Goal: Check status: Check status

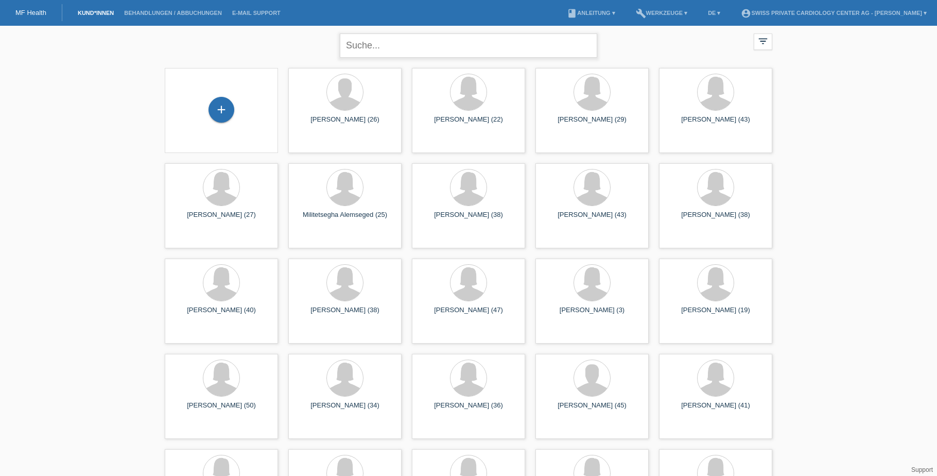
click at [391, 47] on input "text" at bounding box center [468, 45] width 257 height 24
paste input "POSC00083292"
type input "POSC00083292"
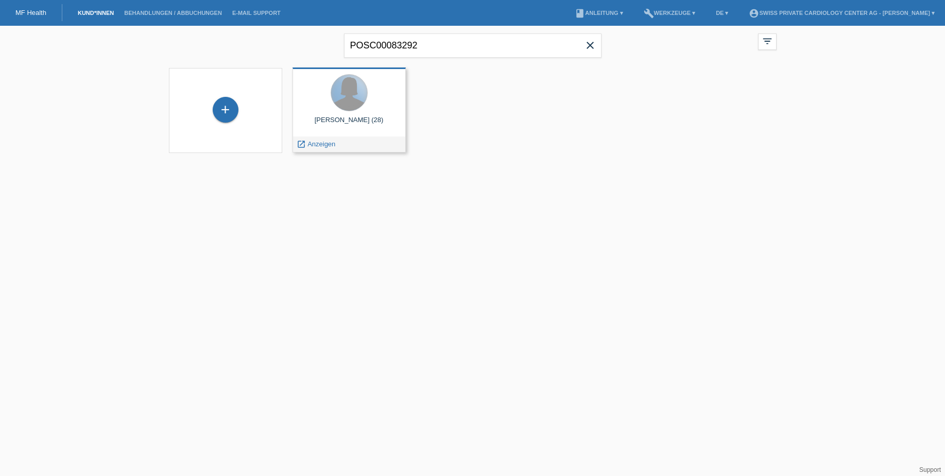
click at [347, 99] on div at bounding box center [349, 93] width 36 height 36
click at [340, 99] on div at bounding box center [349, 93] width 36 height 36
click at [306, 148] on div "launch Anzeigen" at bounding box center [316, 143] width 46 height 15
drag, startPoint x: 320, startPoint y: 139, endPoint x: 311, endPoint y: 145, distance: 11.1
click at [319, 139] on div "launch Anzeigen" at bounding box center [316, 143] width 46 height 15
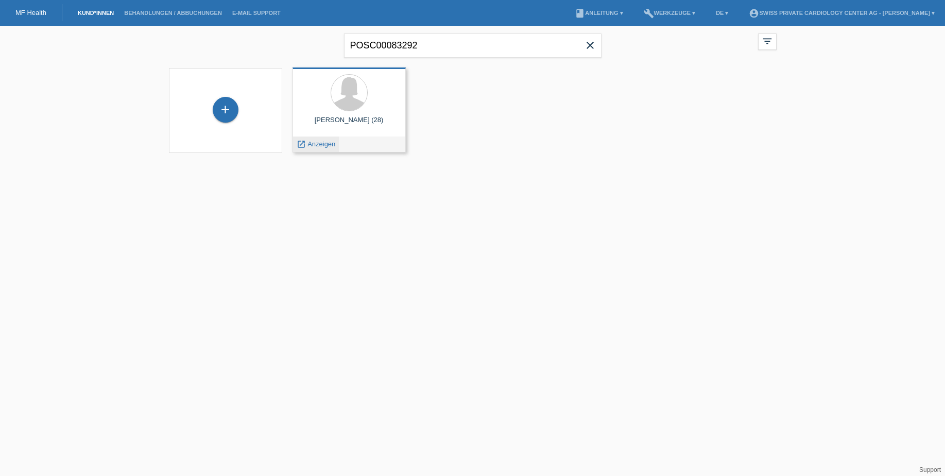
click at [311, 145] on span "Anzeigen" at bounding box center [321, 144] width 28 height 8
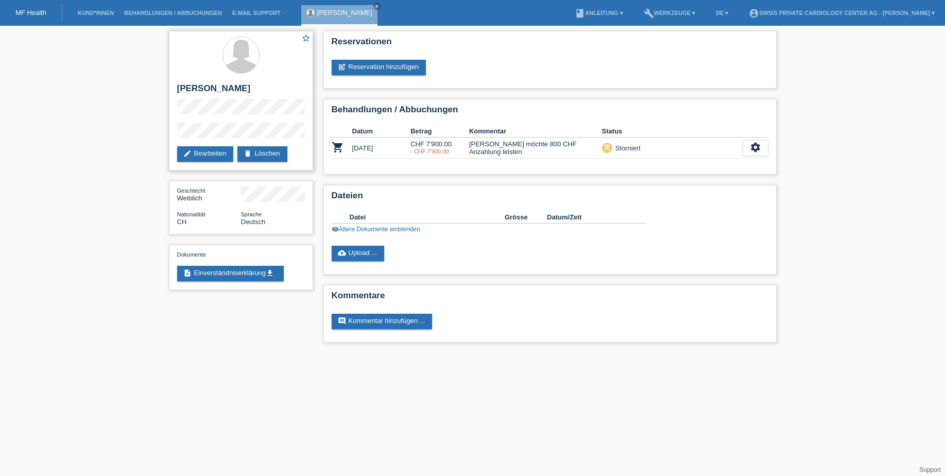
drag, startPoint x: 258, startPoint y: 84, endPoint x: 176, endPoint y: 90, distance: 82.0
click at [176, 90] on div "star_border [PERSON_NAME] edit Bearbeiten delete Löschen" at bounding box center [241, 100] width 144 height 139
copy h2 "[PERSON_NAME]"
click at [249, 90] on h2 "[PERSON_NAME]" at bounding box center [241, 90] width 128 height 15
copy h2 "[PERSON_NAME]"
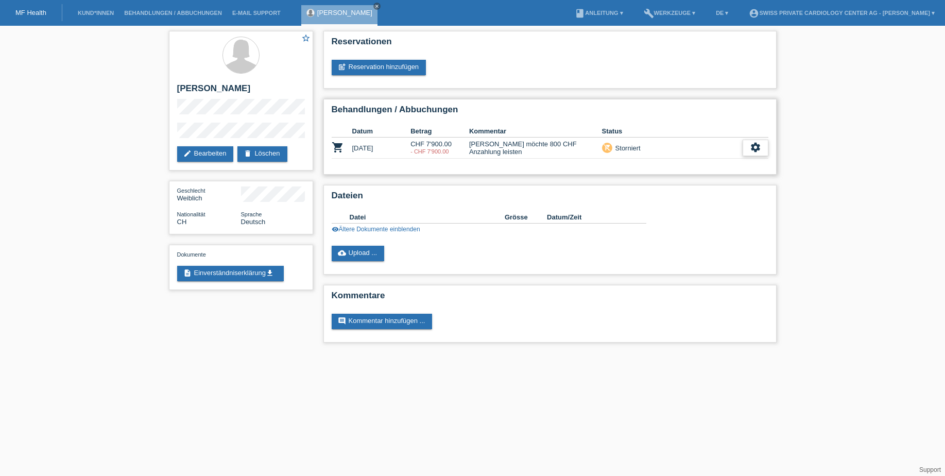
drag, startPoint x: 758, startPoint y: 149, endPoint x: 749, endPoint y: 154, distance: 9.7
click at [758, 149] on icon "settings" at bounding box center [754, 147] width 11 height 11
click at [741, 162] on span "Anzeigen" at bounding box center [745, 164] width 31 height 12
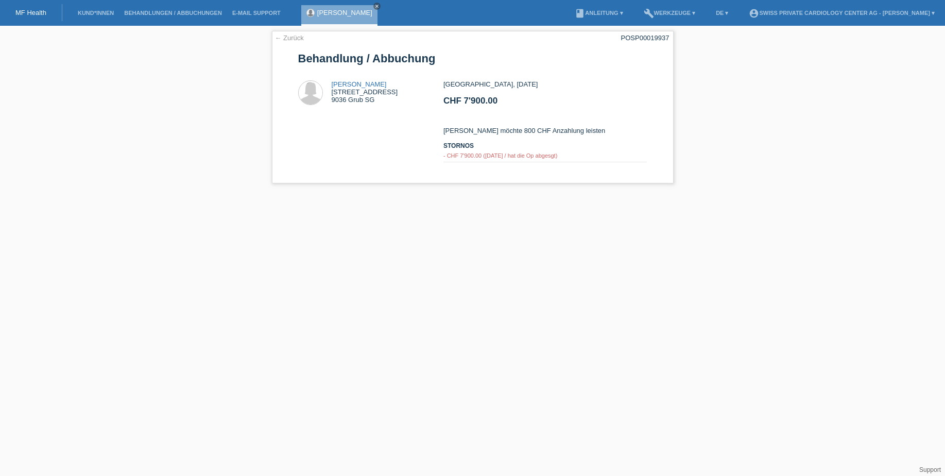
drag, startPoint x: 821, startPoint y: 258, endPoint x: 766, endPoint y: 212, distance: 71.2
click at [821, 194] on html "MF Health Kund*innen Behandlungen / Abbuchungen E-Mail Support Ivana Scheidegge…" at bounding box center [472, 97] width 945 height 194
click at [376, 5] on icon "close" at bounding box center [376, 6] width 5 height 5
click at [609, 77] on div "← Zurück POSP00019937 Behandlung / Abbuchung Ivana Scheidegger Sonnentalstrasse…" at bounding box center [472, 107] width 401 height 152
drag, startPoint x: 645, startPoint y: 36, endPoint x: 584, endPoint y: 43, distance: 61.7
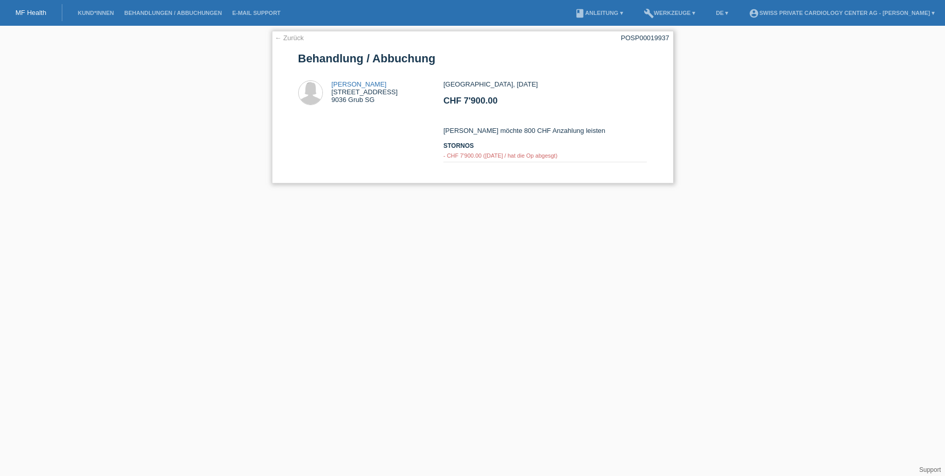
click at [645, 36] on div "POSP00019937" at bounding box center [645, 38] width 48 height 8
click at [29, 22] on nav "MF Health Kund*innen Behandlungen / Abbuchungen E-Mail Support menu account_cir…" at bounding box center [472, 13] width 945 height 26
click at [32, 13] on link "MF Health" at bounding box center [30, 13] width 31 height 8
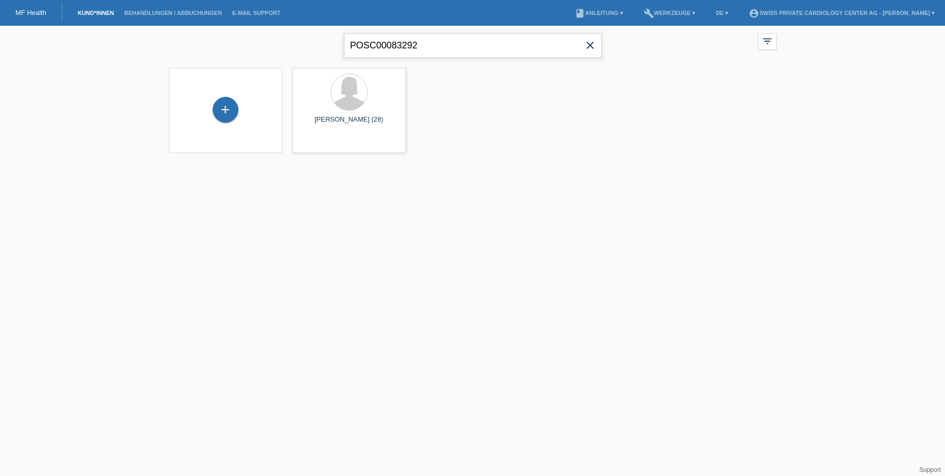
drag, startPoint x: 431, startPoint y: 43, endPoint x: 280, endPoint y: 43, distance: 151.3
click at [280, 43] on div "POSC00083292 close filter_list view_module Alle Kund*innen anzeigen star Markie…" at bounding box center [473, 44] width 618 height 37
paste input "6368"
click at [342, 95] on div at bounding box center [349, 93] width 36 height 36
click at [352, 102] on div at bounding box center [349, 93] width 36 height 36
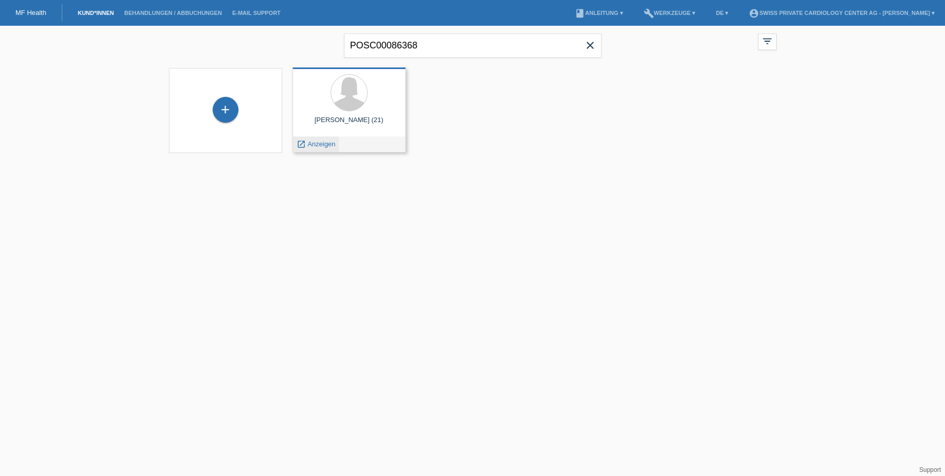
click at [328, 148] on div "launch Anzeigen" at bounding box center [316, 143] width 46 height 15
click at [333, 108] on div at bounding box center [349, 93] width 97 height 39
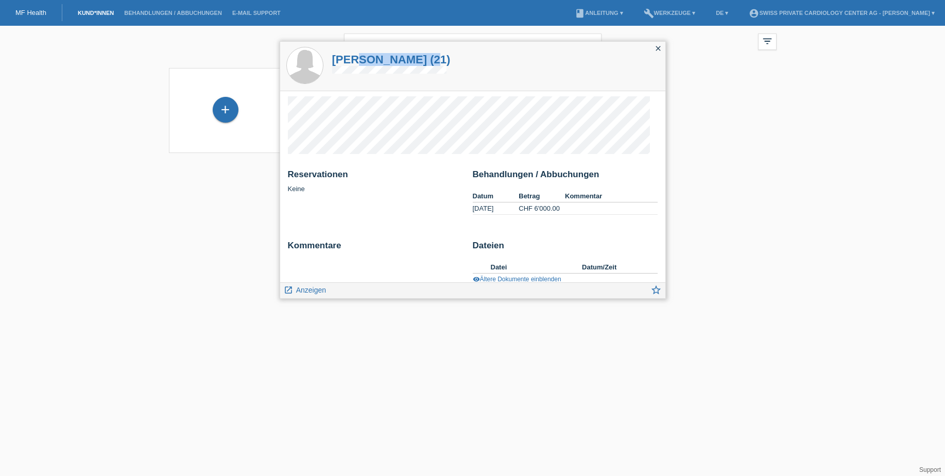
drag, startPoint x: 505, startPoint y: 52, endPoint x: 363, endPoint y: 54, distance: 141.6
click at [363, 54] on div "[PERSON_NAME] (21)" at bounding box center [472, 66] width 385 height 49
drag, startPoint x: 363, startPoint y: 54, endPoint x: 492, endPoint y: 59, distance: 128.3
click at [492, 58] on div "[PERSON_NAME] (21)" at bounding box center [472, 66] width 385 height 49
drag, startPoint x: 597, startPoint y: 297, endPoint x: 595, endPoint y: 328, distance: 31.5
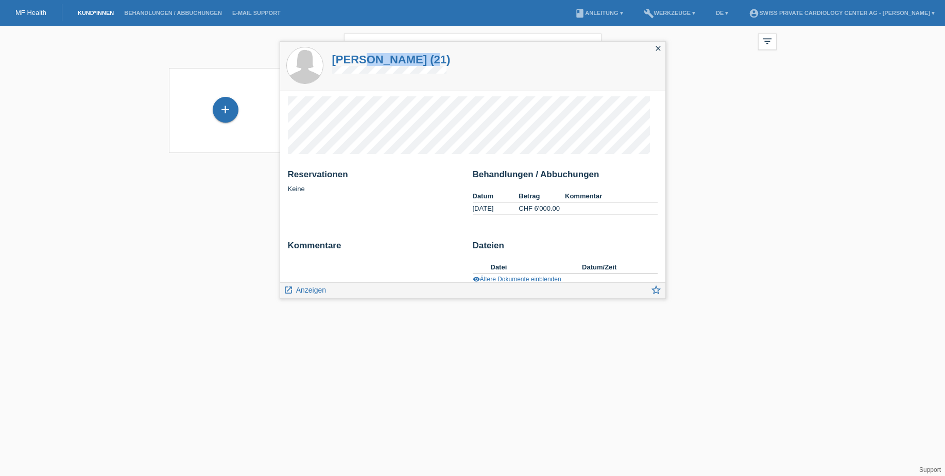
click at [595, 166] on html "MF Health Kund*innen Behandlungen / Abbuchungen E-Mail Support menu account_cir…" at bounding box center [472, 83] width 945 height 166
click at [656, 48] on icon "close" at bounding box center [658, 48] width 8 height 8
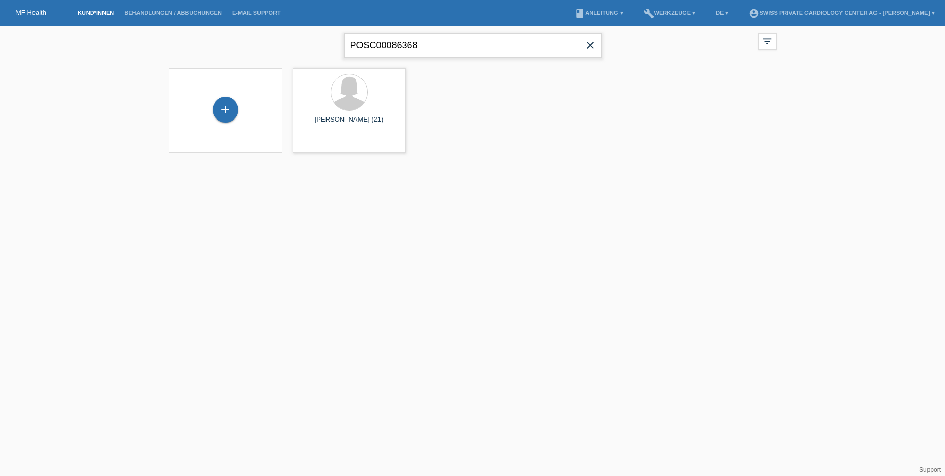
drag, startPoint x: 424, startPoint y: 45, endPoint x: 293, endPoint y: 47, distance: 130.8
click at [299, 45] on div "POSC00086368 close filter_list view_module Alle Kund*innen anzeigen star Markie…" at bounding box center [473, 44] width 618 height 37
paste input "3292"
click at [345, 110] on div at bounding box center [349, 93] width 36 height 36
click at [348, 102] on div at bounding box center [349, 93] width 36 height 36
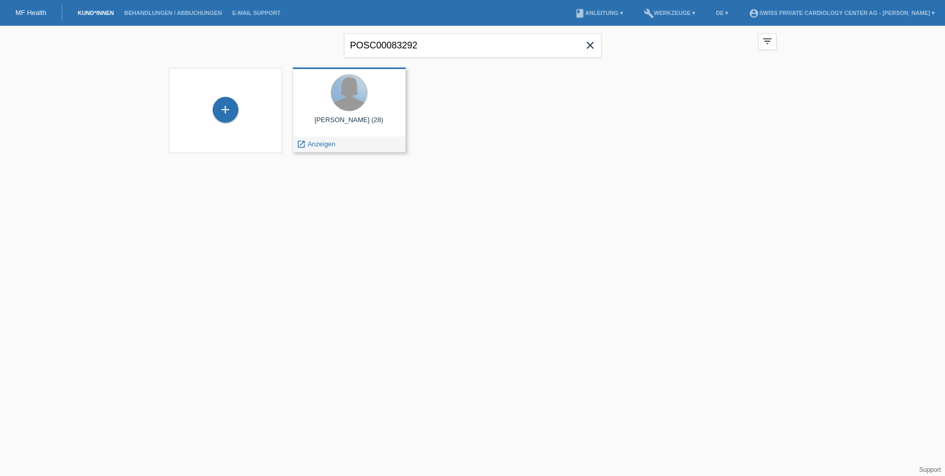
click at [343, 101] on div at bounding box center [349, 93] width 36 height 36
click at [342, 123] on div "Ivana Scheidegger (28)" at bounding box center [349, 124] width 97 height 16
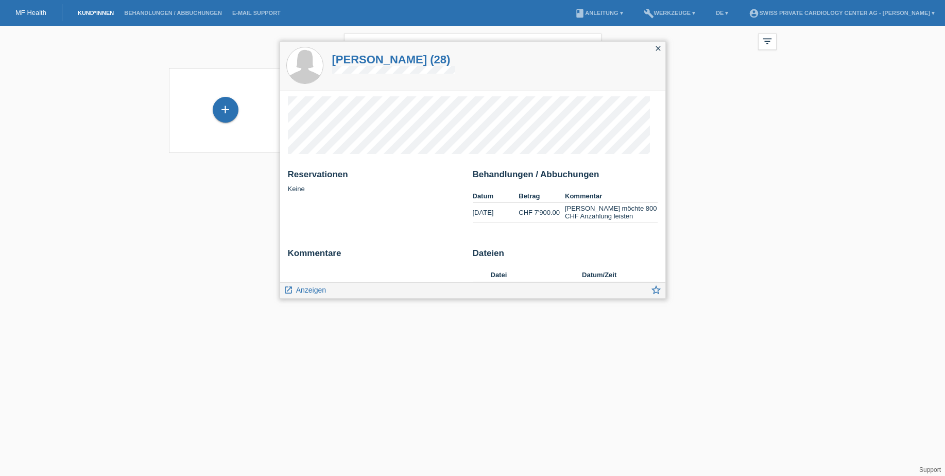
click at [658, 50] on icon "close" at bounding box center [658, 48] width 8 height 8
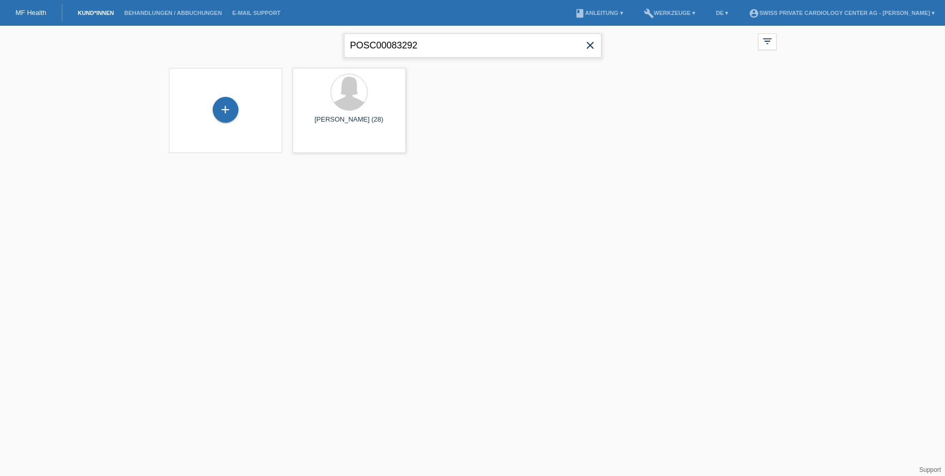
drag, startPoint x: 339, startPoint y: 46, endPoint x: 286, endPoint y: 46, distance: 53.0
click at [286, 46] on div "POSC00083292 close filter_list view_module Alle Kund*innen anzeigen star Markie…" at bounding box center [473, 44] width 618 height 37
paste input "6368"
type input "POSC00086368"
click at [340, 115] on div "Phebe Bürgi (21) launch Anzeigen" at bounding box center [348, 109] width 113 height 85
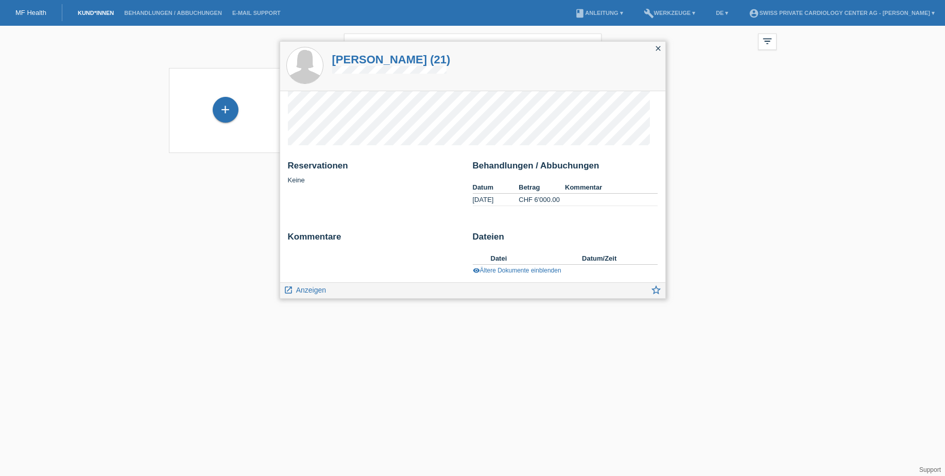
scroll to position [11, 0]
click at [657, 46] on icon "close" at bounding box center [658, 48] width 8 height 8
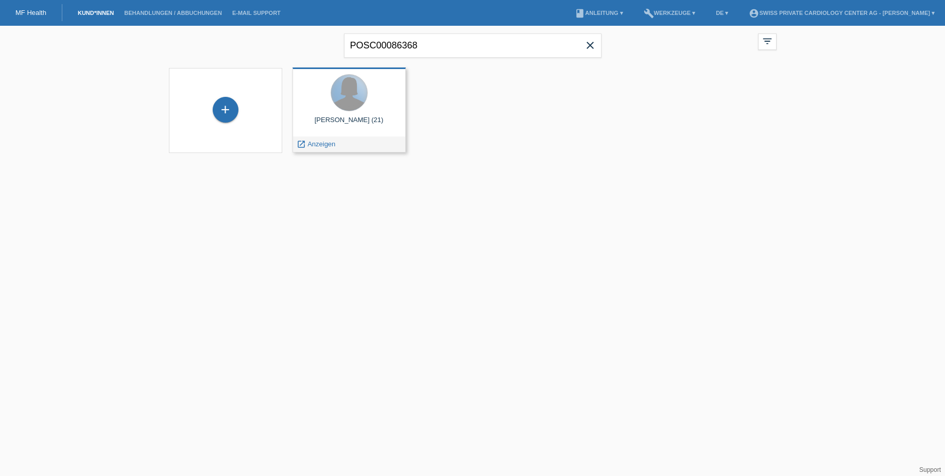
click at [337, 98] on div at bounding box center [349, 93] width 36 height 36
